Goal: Task Accomplishment & Management: Manage account settings

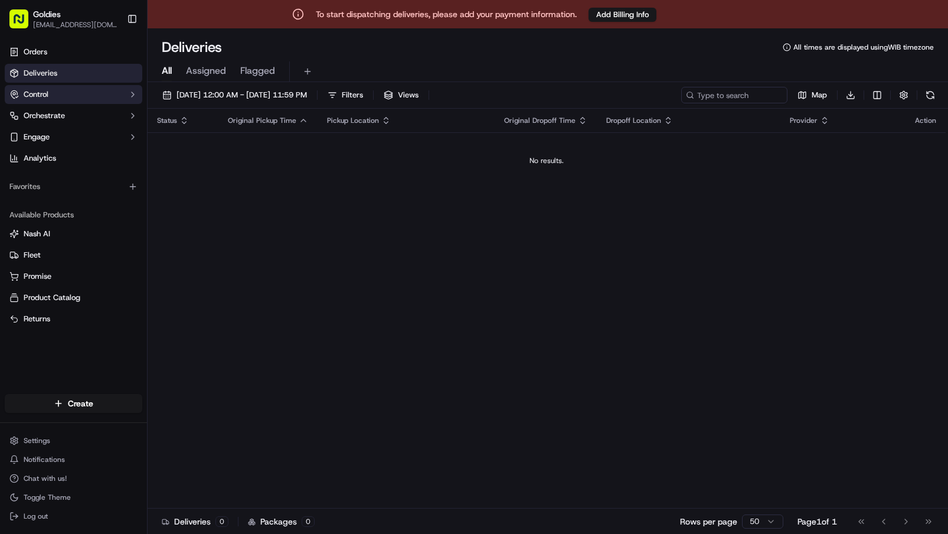
click at [87, 94] on button "Control" at bounding box center [74, 94] width 138 height 19
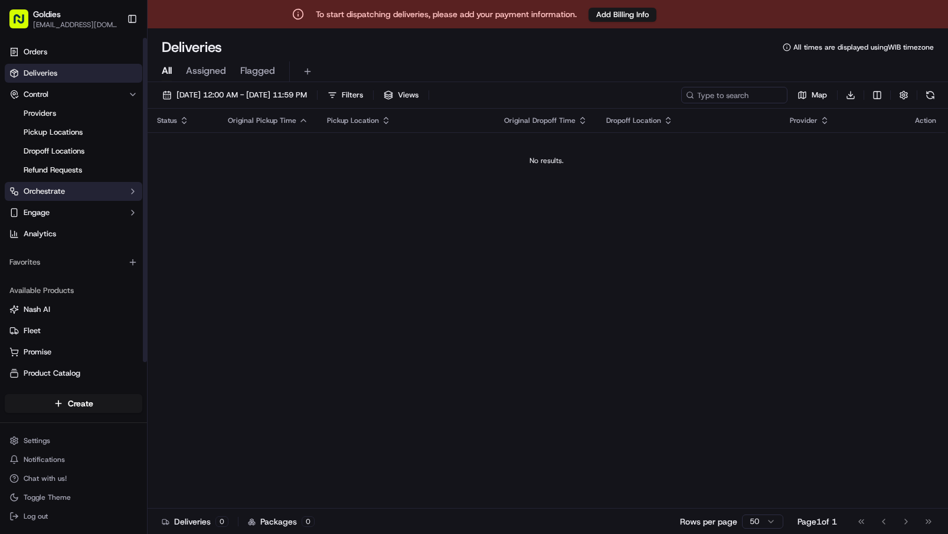
click at [79, 195] on button "Orchestrate" at bounding box center [74, 191] width 138 height 19
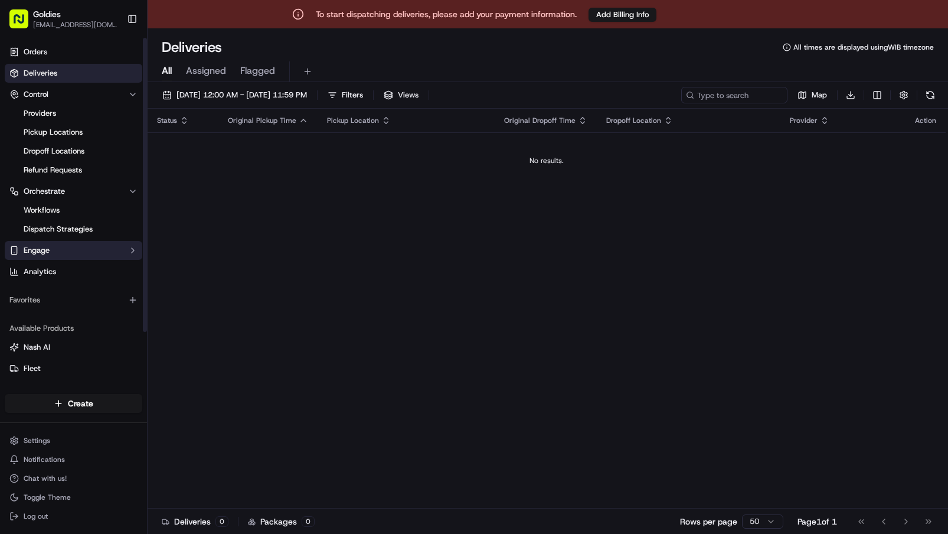
click at [71, 247] on button "Engage" at bounding box center [74, 250] width 138 height 19
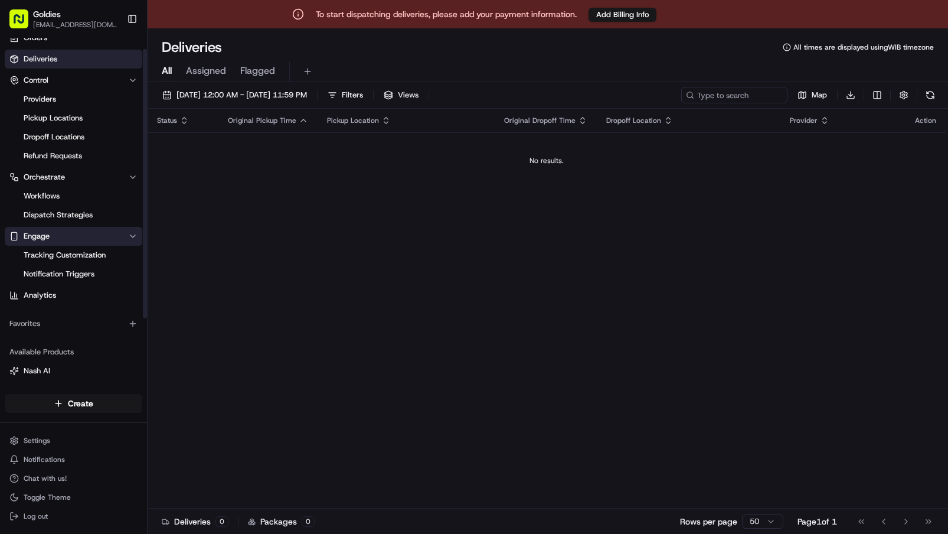
scroll to position [15, 0]
click at [75, 211] on span "Dispatch Strategies" at bounding box center [58, 214] width 69 height 11
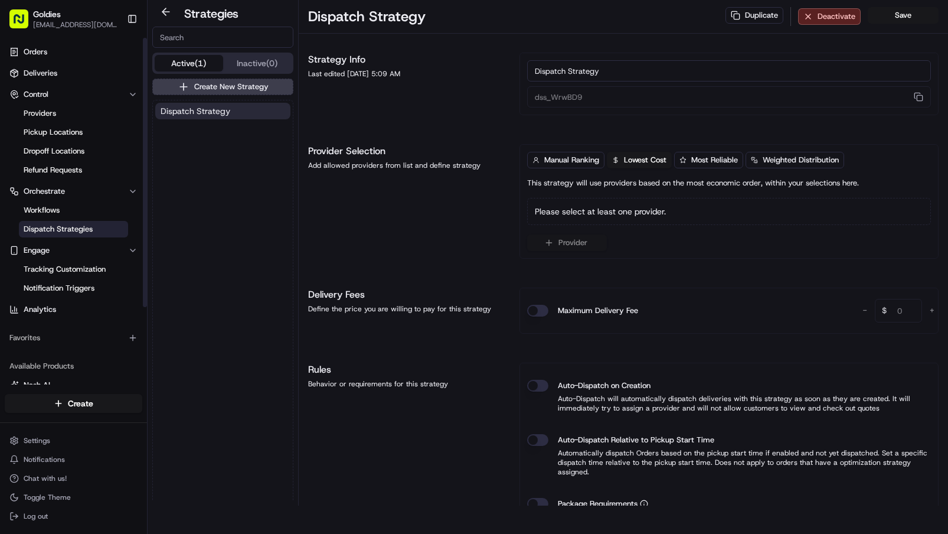
scroll to position [100, 0]
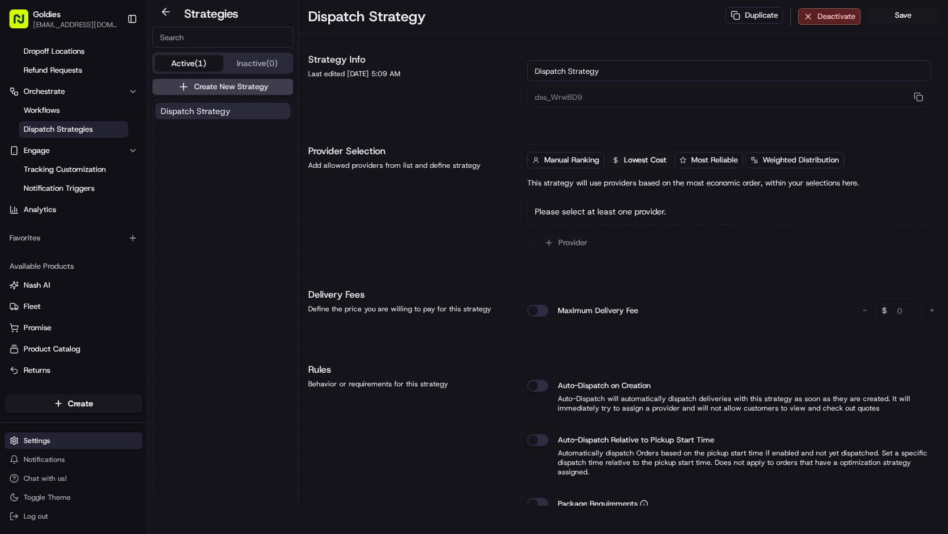
click at [64, 446] on html "To start dispatching deliveries, please add your payment information. Add Billi…" at bounding box center [474, 239] width 948 height 534
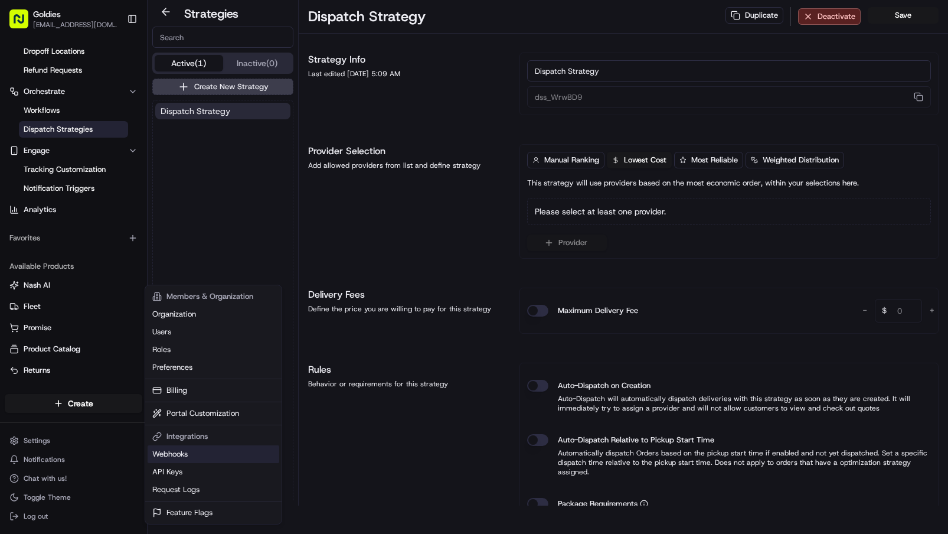
click at [220, 447] on link "Webhooks" at bounding box center [214, 454] width 132 height 18
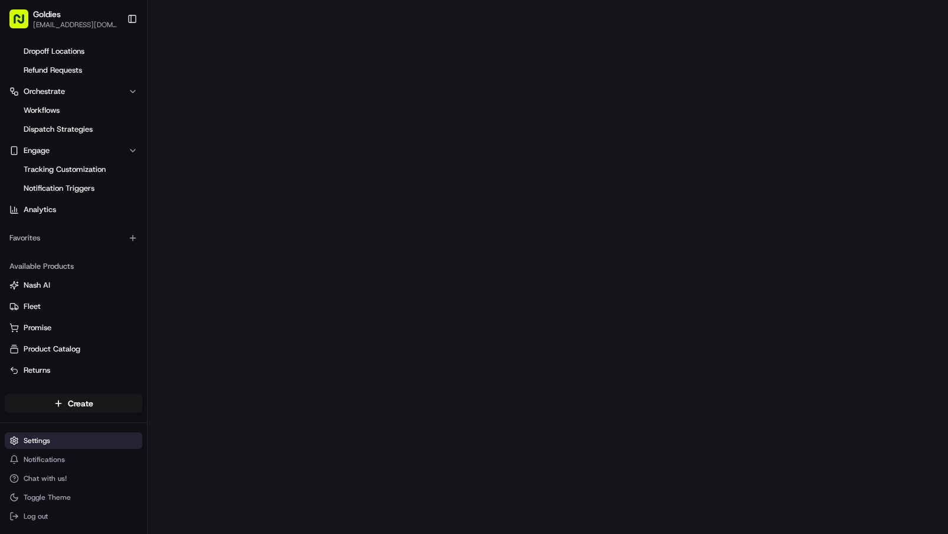
click at [63, 438] on html "To start dispatching deliveries, please add your payment information. Add Billi…" at bounding box center [474, 239] width 948 height 534
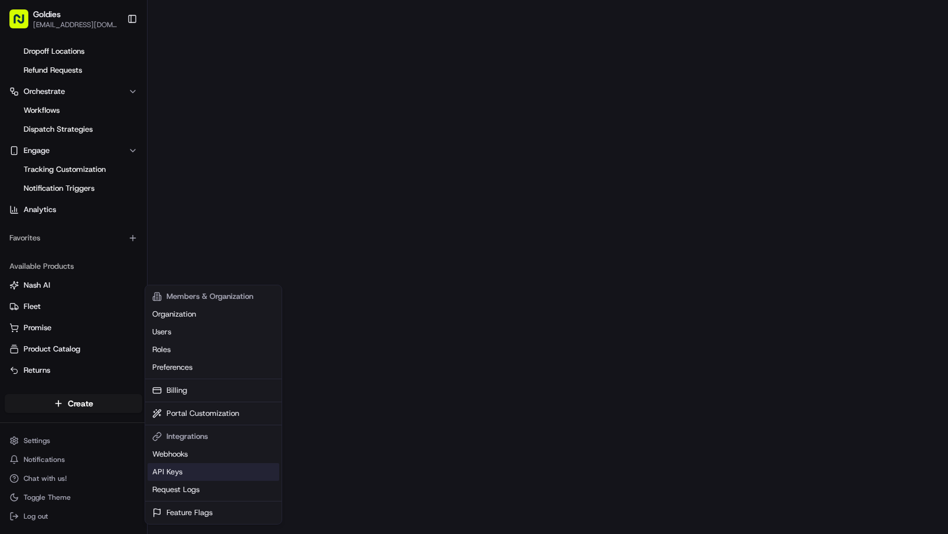
click at [193, 467] on link "API Keys" at bounding box center [214, 472] width 132 height 18
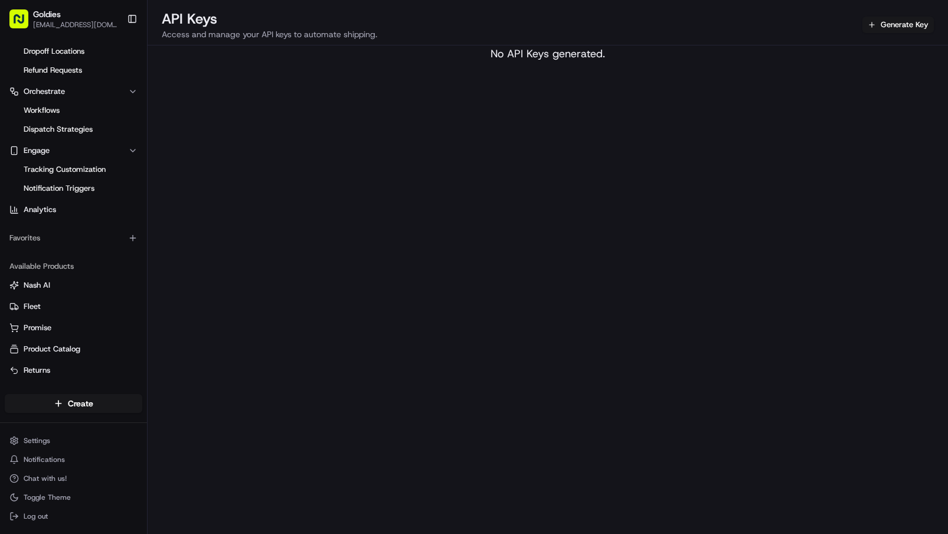
click at [602, 56] on div "No API Keys generated." at bounding box center [548, 53] width 801 height 17
click at [77, 407] on html "To start dispatching deliveries, please add your payment information. Add Billi…" at bounding box center [474, 239] width 948 height 534
click at [417, 214] on html "To start dispatching deliveries, please add your payment information. Add Billi…" at bounding box center [474, 239] width 948 height 534
click at [886, 30] on button "Generate Key" at bounding box center [897, 25] width 71 height 17
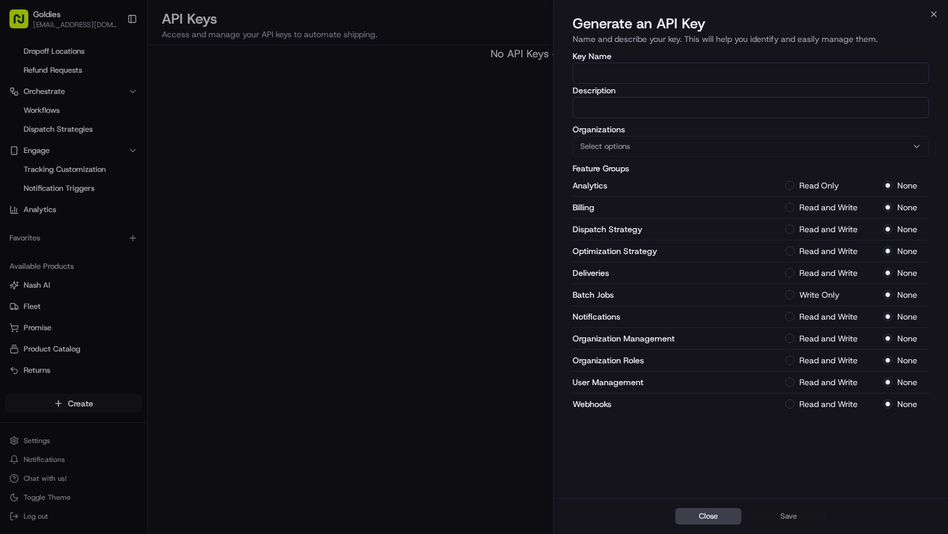
click at [311, 126] on div at bounding box center [474, 267] width 948 height 534
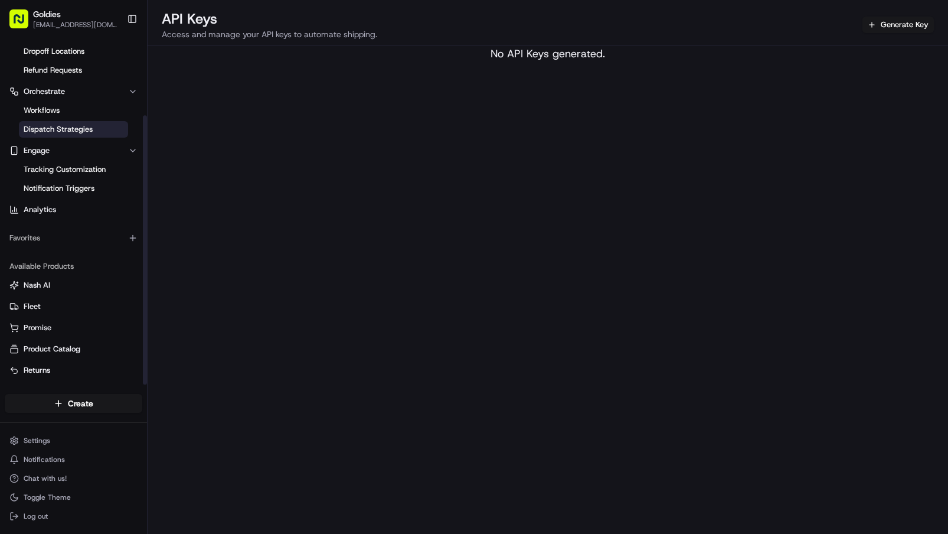
click at [82, 132] on span "Dispatch Strategies" at bounding box center [58, 129] width 69 height 11
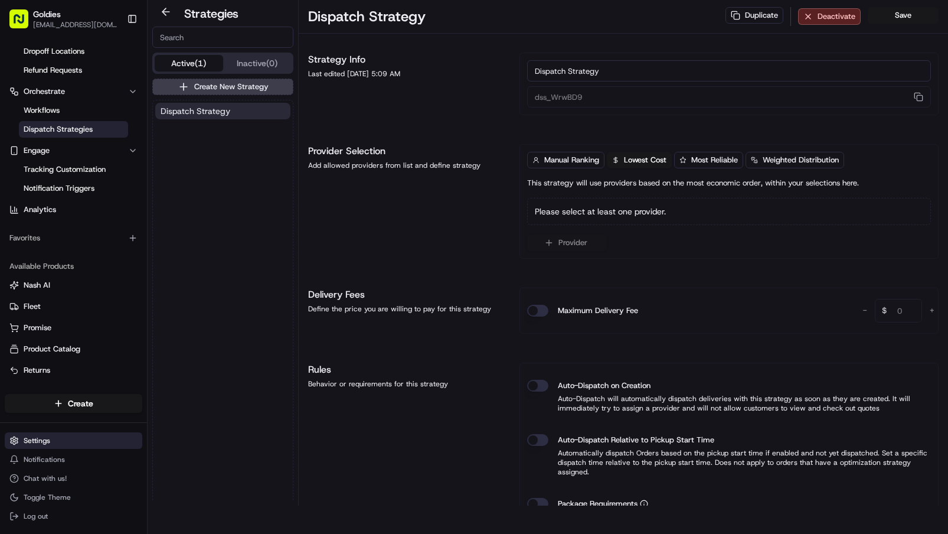
click at [44, 442] on html "To start dispatching deliveries, please add your payment information. Add Billi…" at bounding box center [474, 239] width 948 height 534
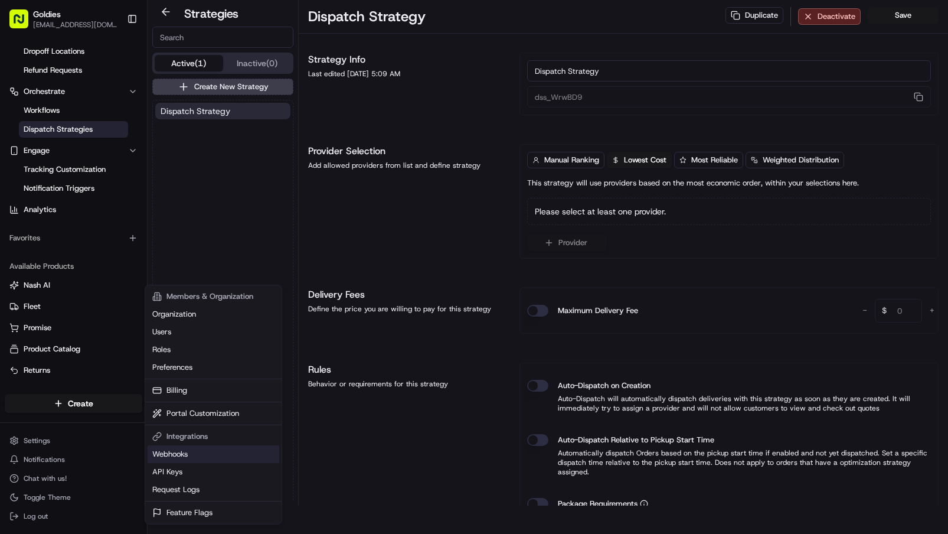
click at [177, 461] on link "Webhooks" at bounding box center [214, 454] width 132 height 18
